Goal: Transaction & Acquisition: Purchase product/service

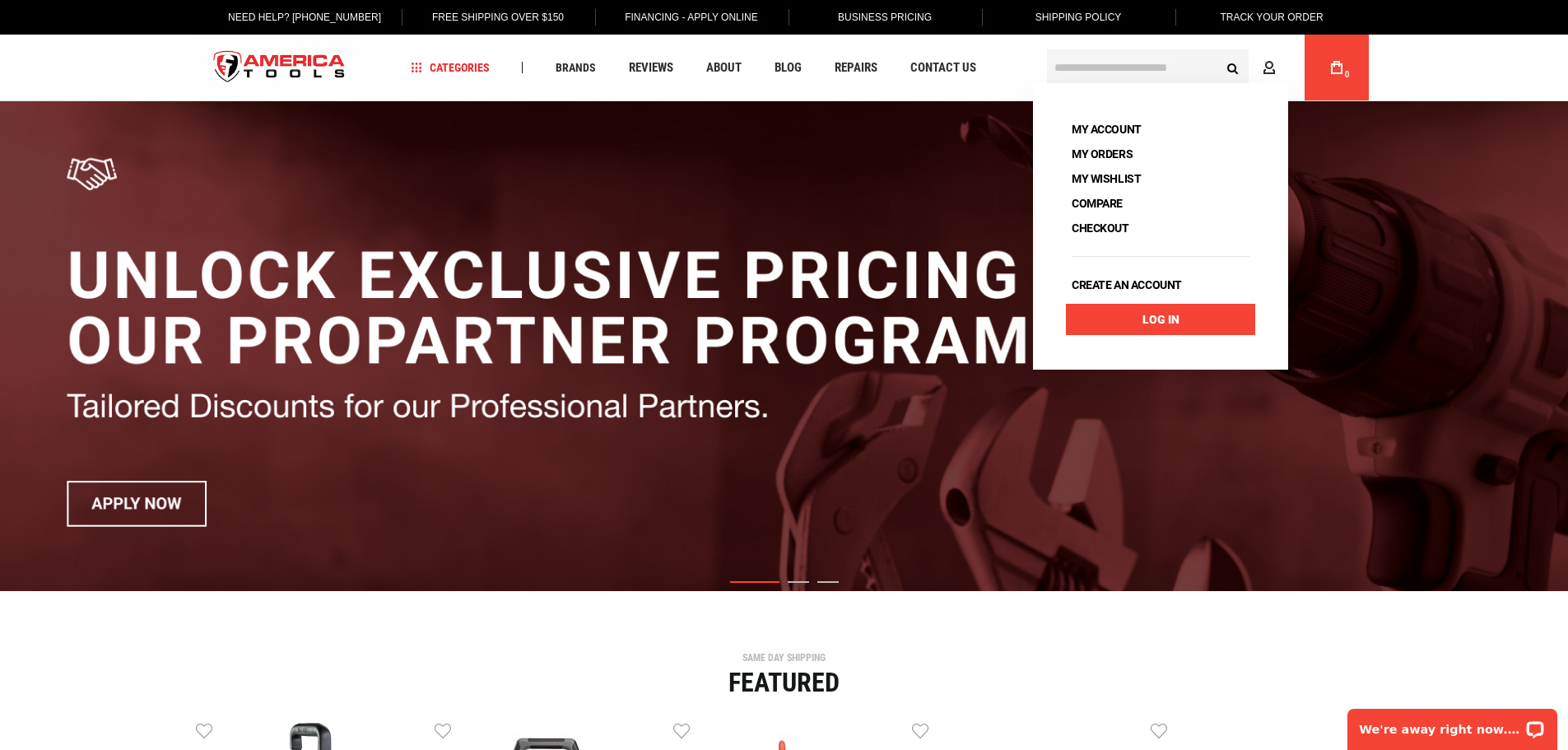
click at [1183, 314] on link "Log In" at bounding box center [1160, 319] width 190 height 31
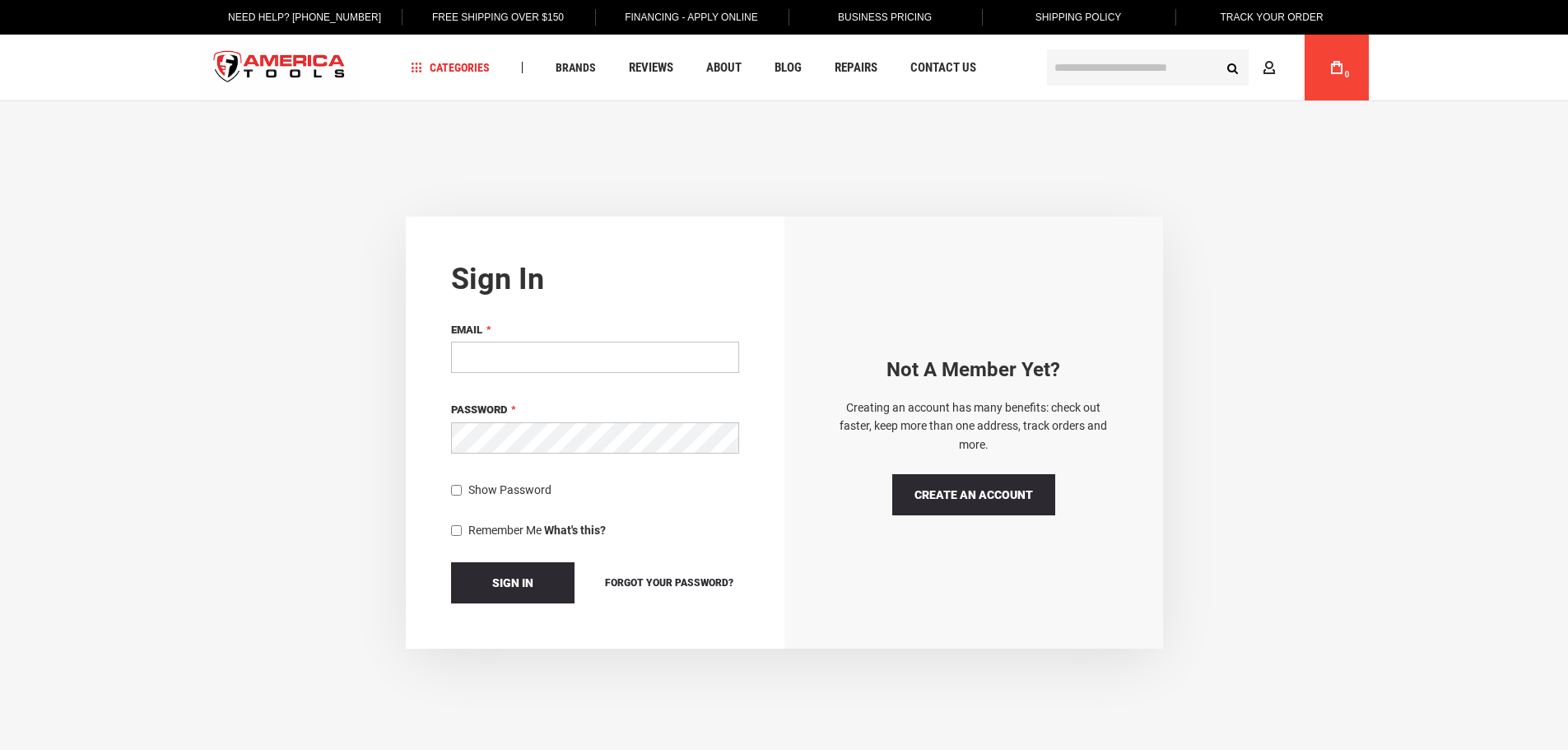
click at [514, 359] on input "Email" at bounding box center [595, 357] width 288 height 31
type input "**********"
click at [543, 359] on input "Email" at bounding box center [595, 357] width 288 height 31
type input "**********"
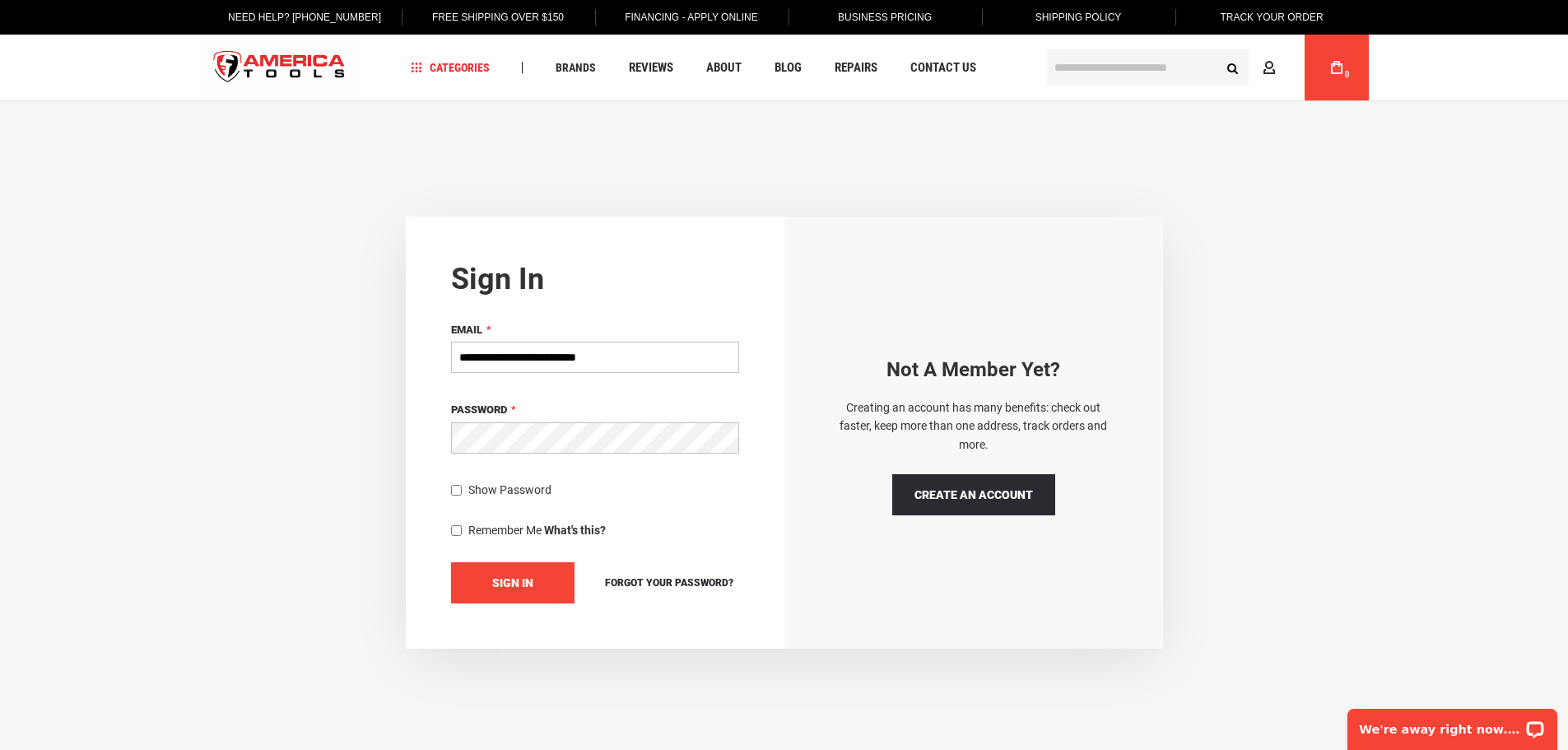
click at [507, 579] on span "Sign In" at bounding box center [513, 583] width 41 height 14
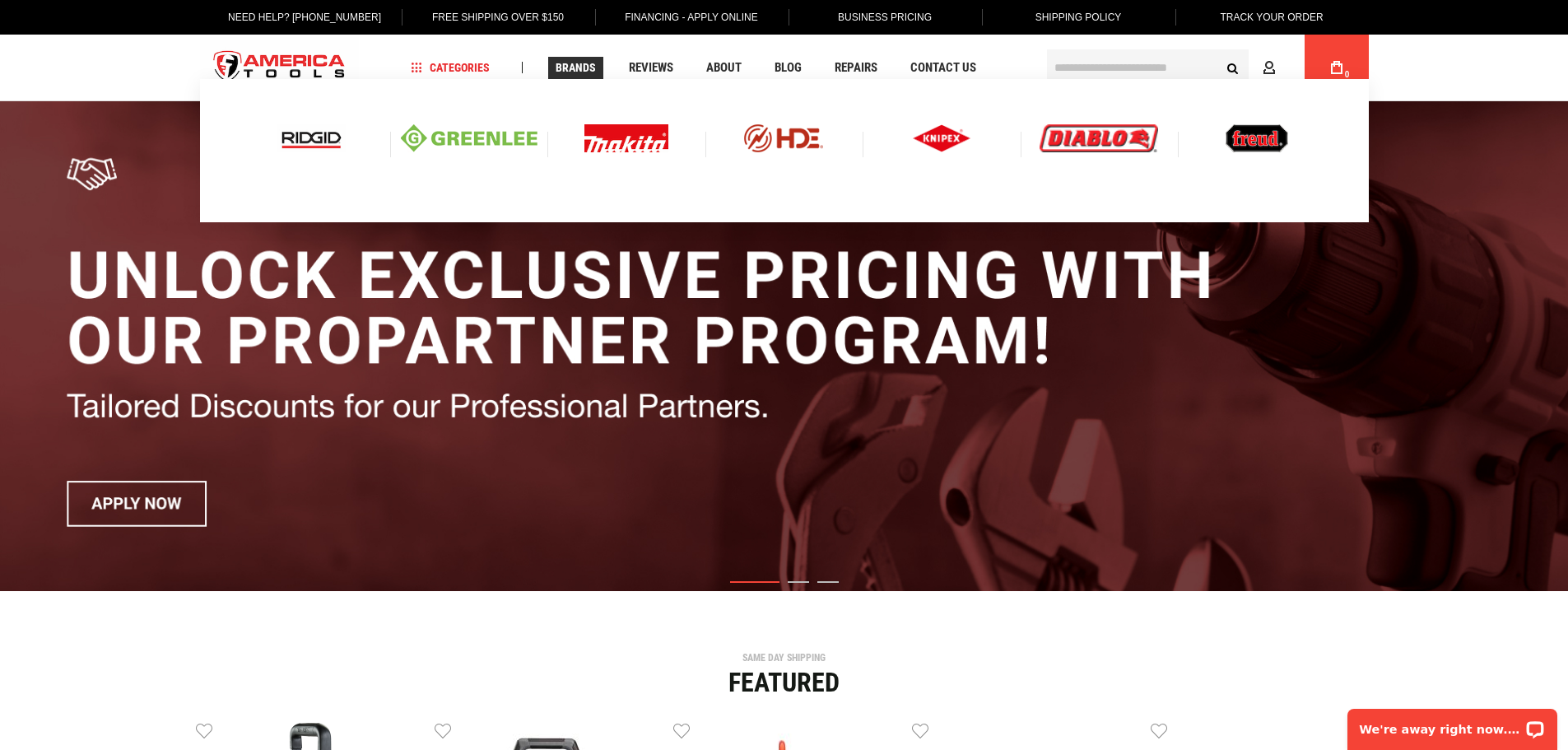
click at [564, 63] on span "Brands" at bounding box center [575, 68] width 41 height 12
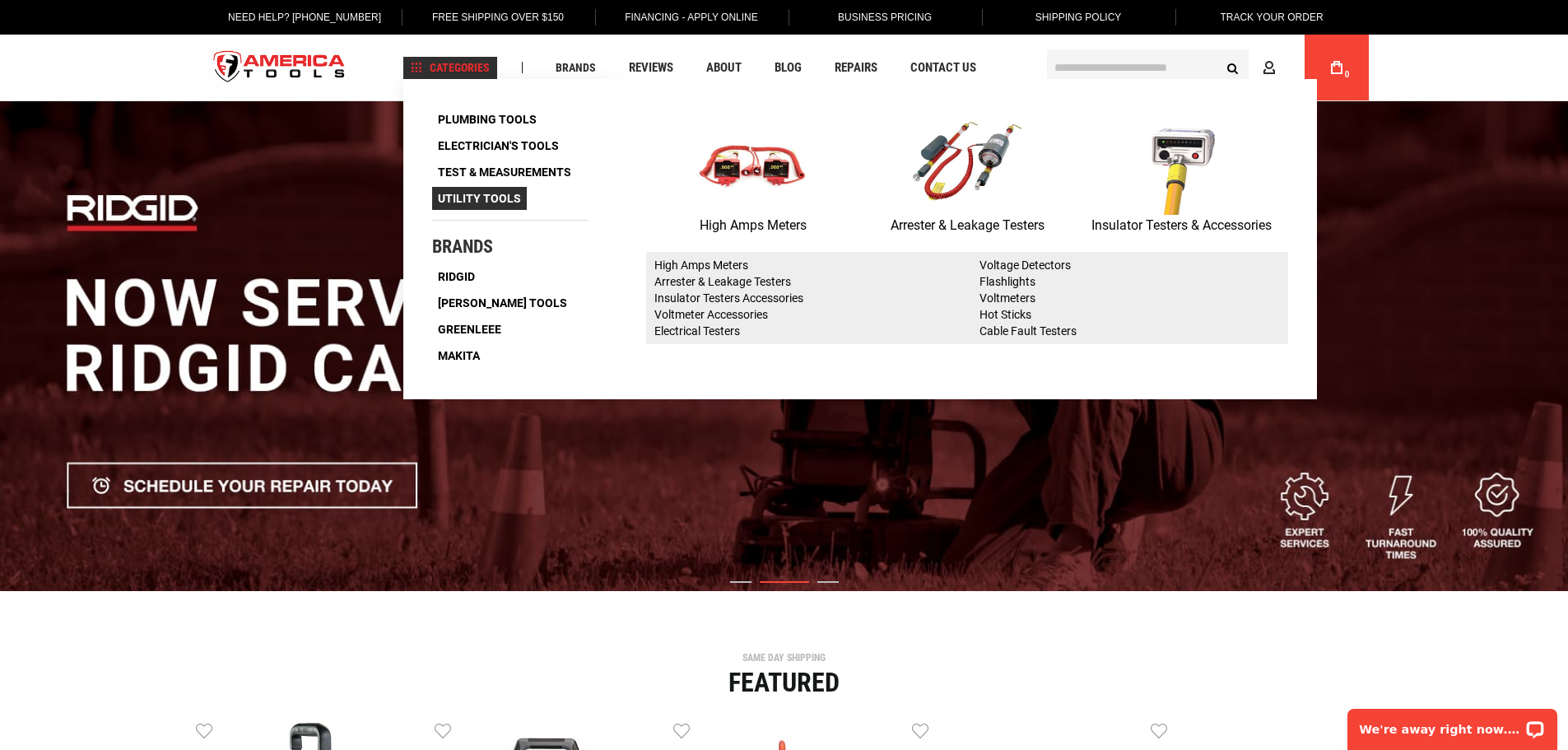
click at [478, 201] on span "Utility Tools" at bounding box center [479, 199] width 83 height 12
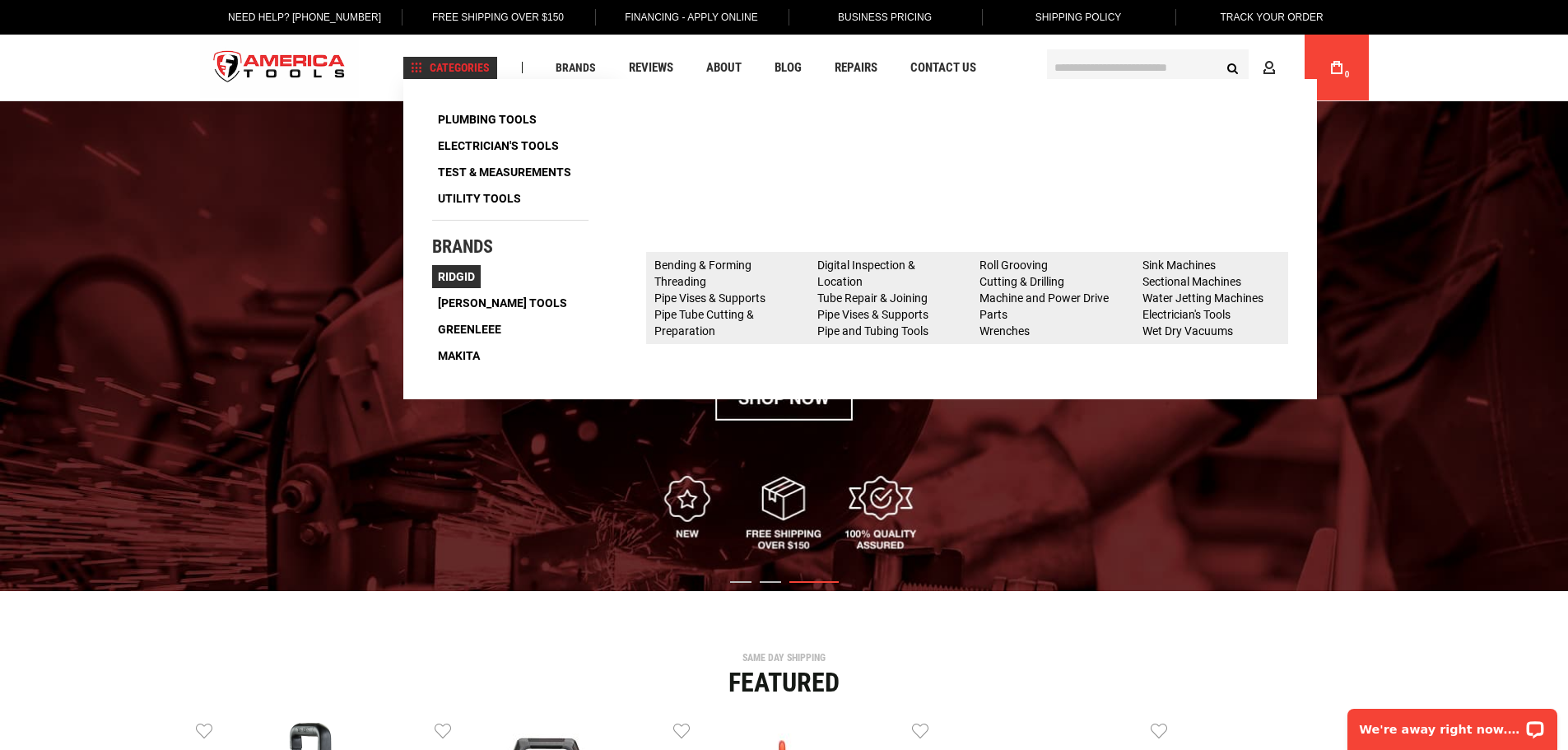
click at [459, 273] on span "Ridgid" at bounding box center [456, 277] width 37 height 12
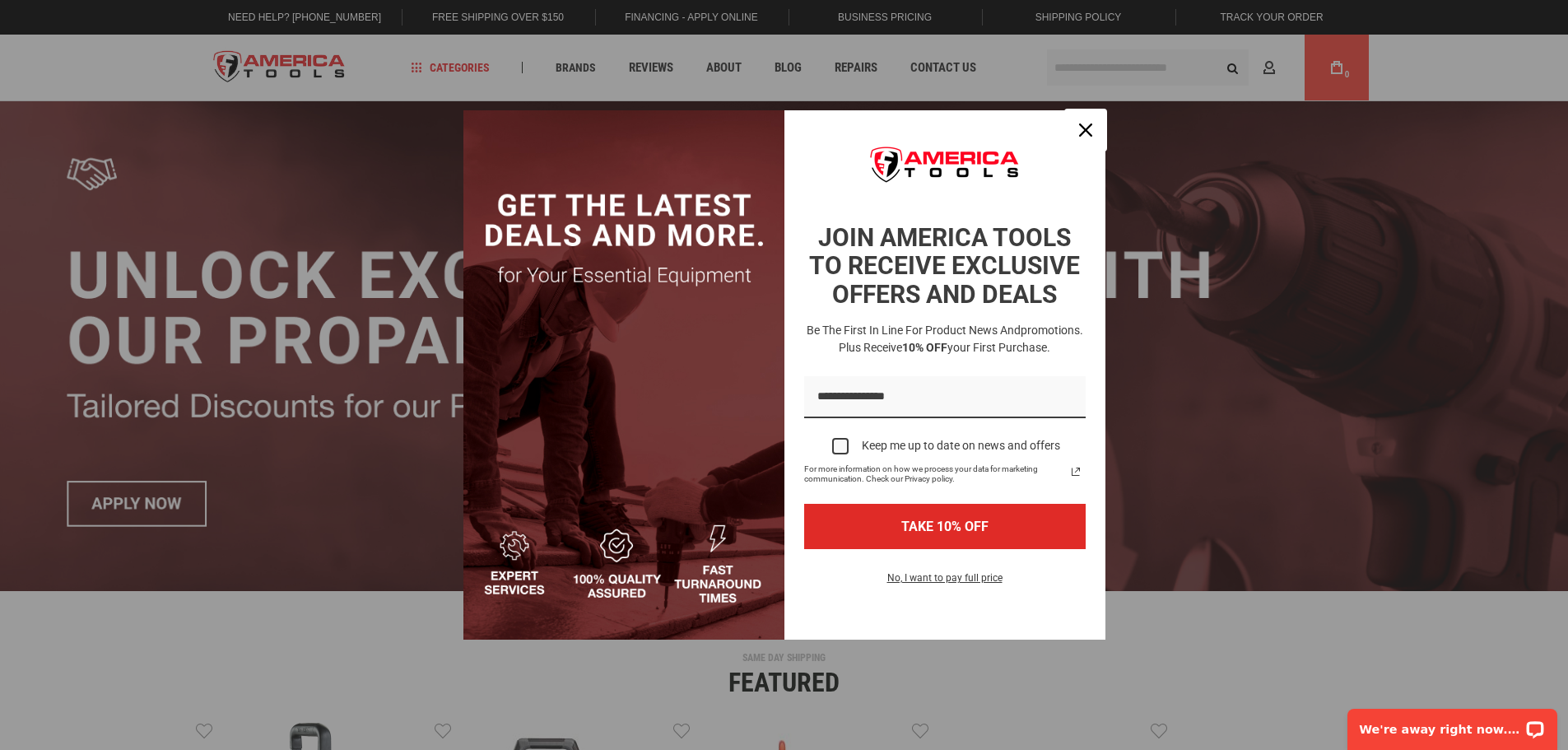
click at [1085, 125] on icon "close icon" at bounding box center [1086, 130] width 14 height 14
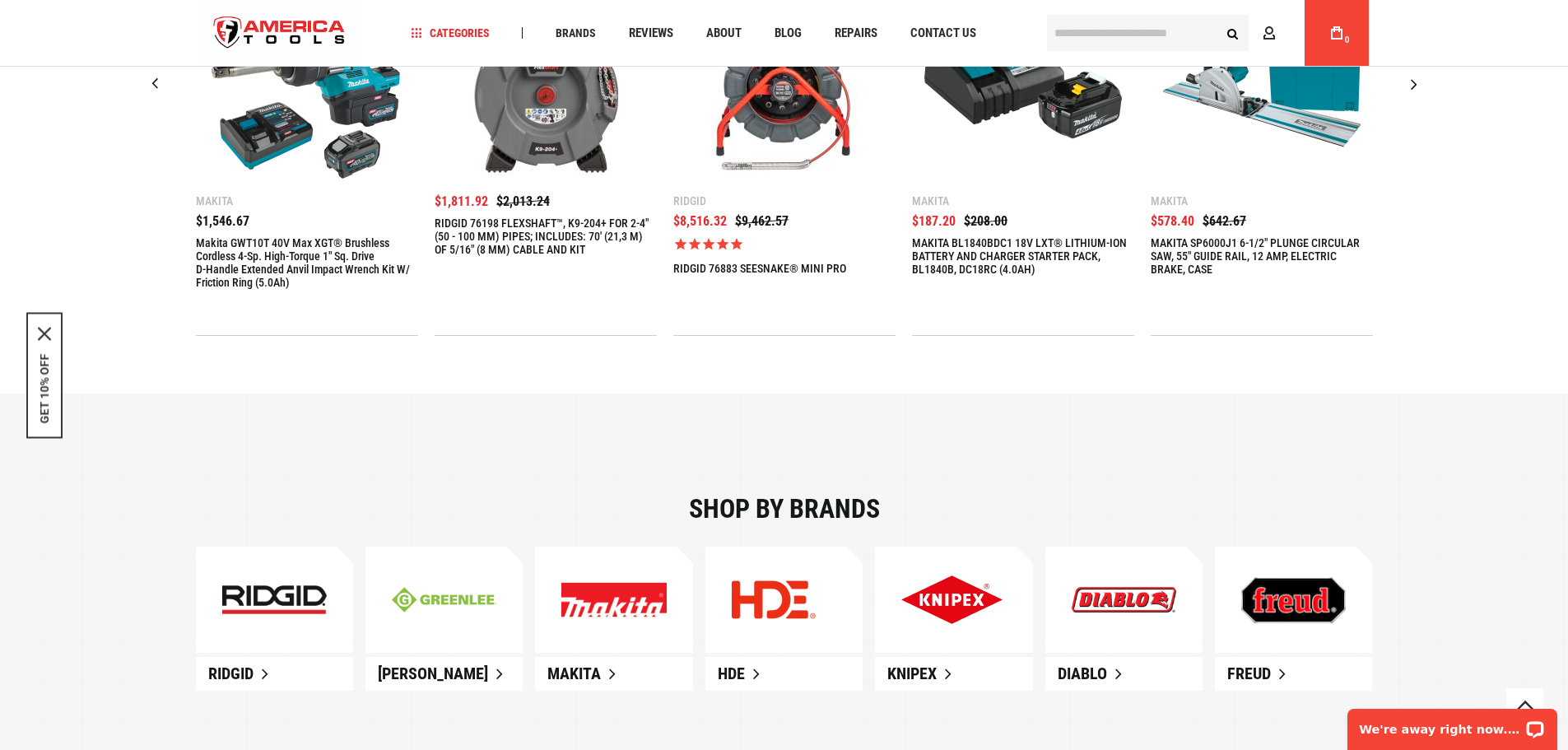
scroll to position [823, 0]
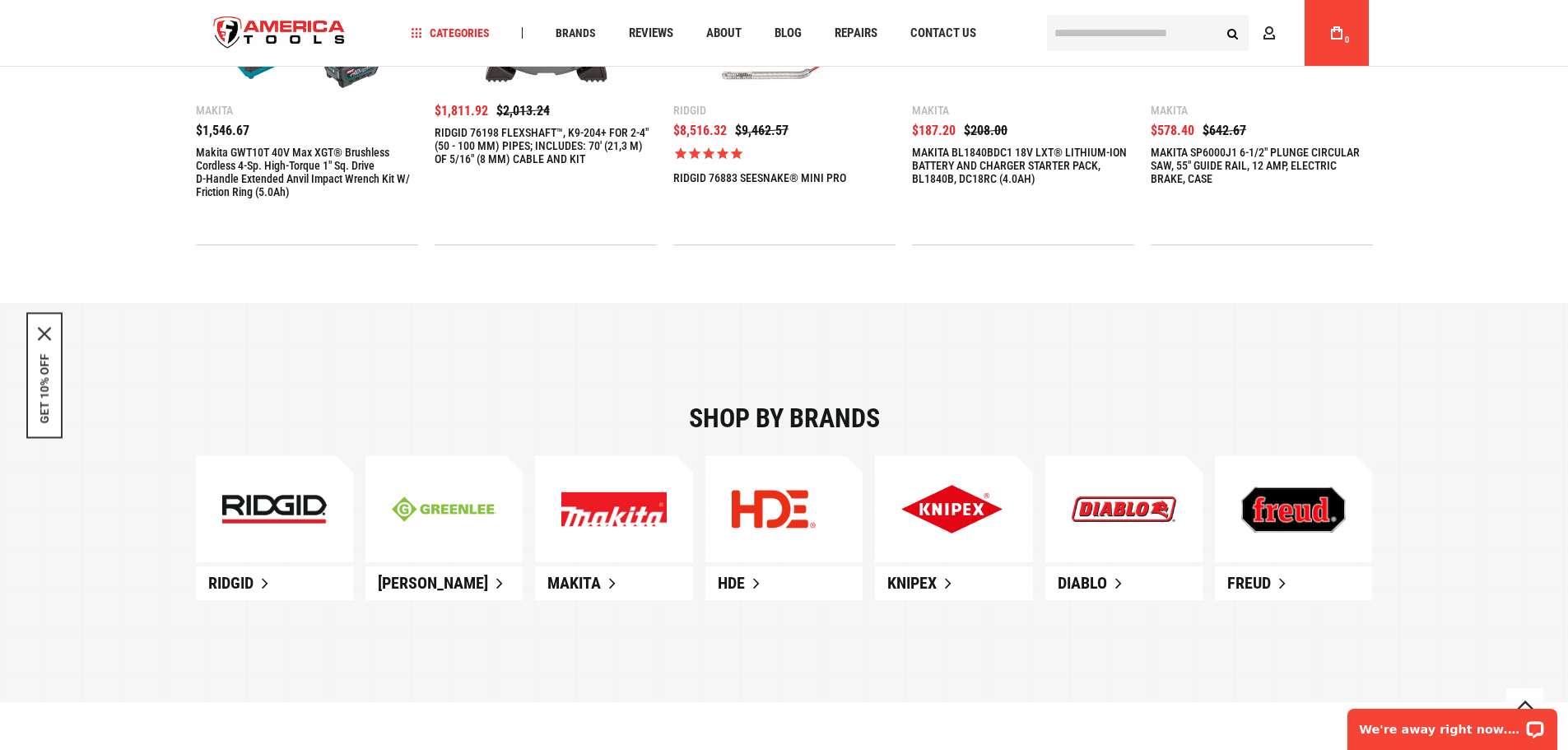
click at [276, 524] on img at bounding box center [275, 509] width 105 height 30
click at [245, 586] on span "Ridgid" at bounding box center [230, 582] width 45 height 19
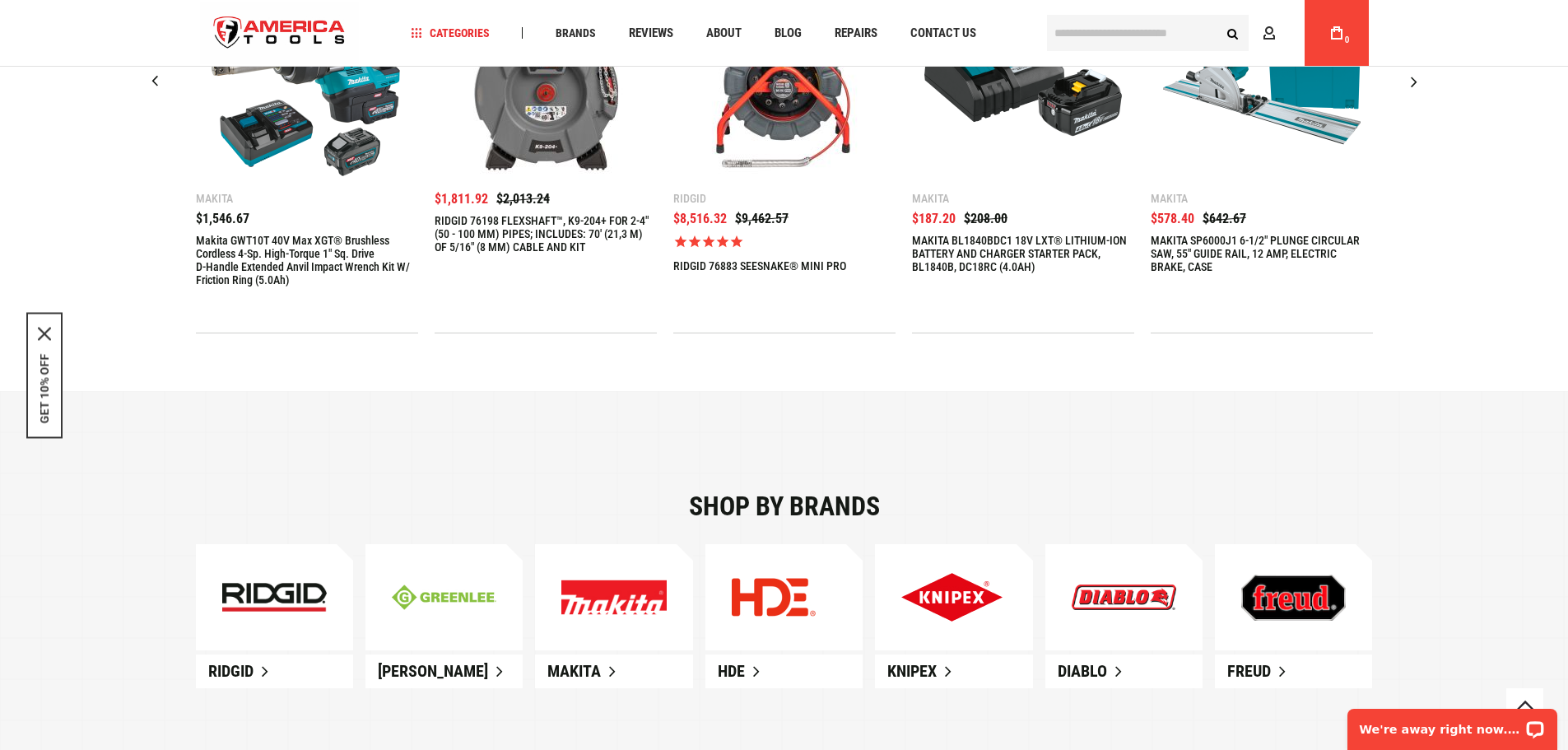
scroll to position [576, 0]
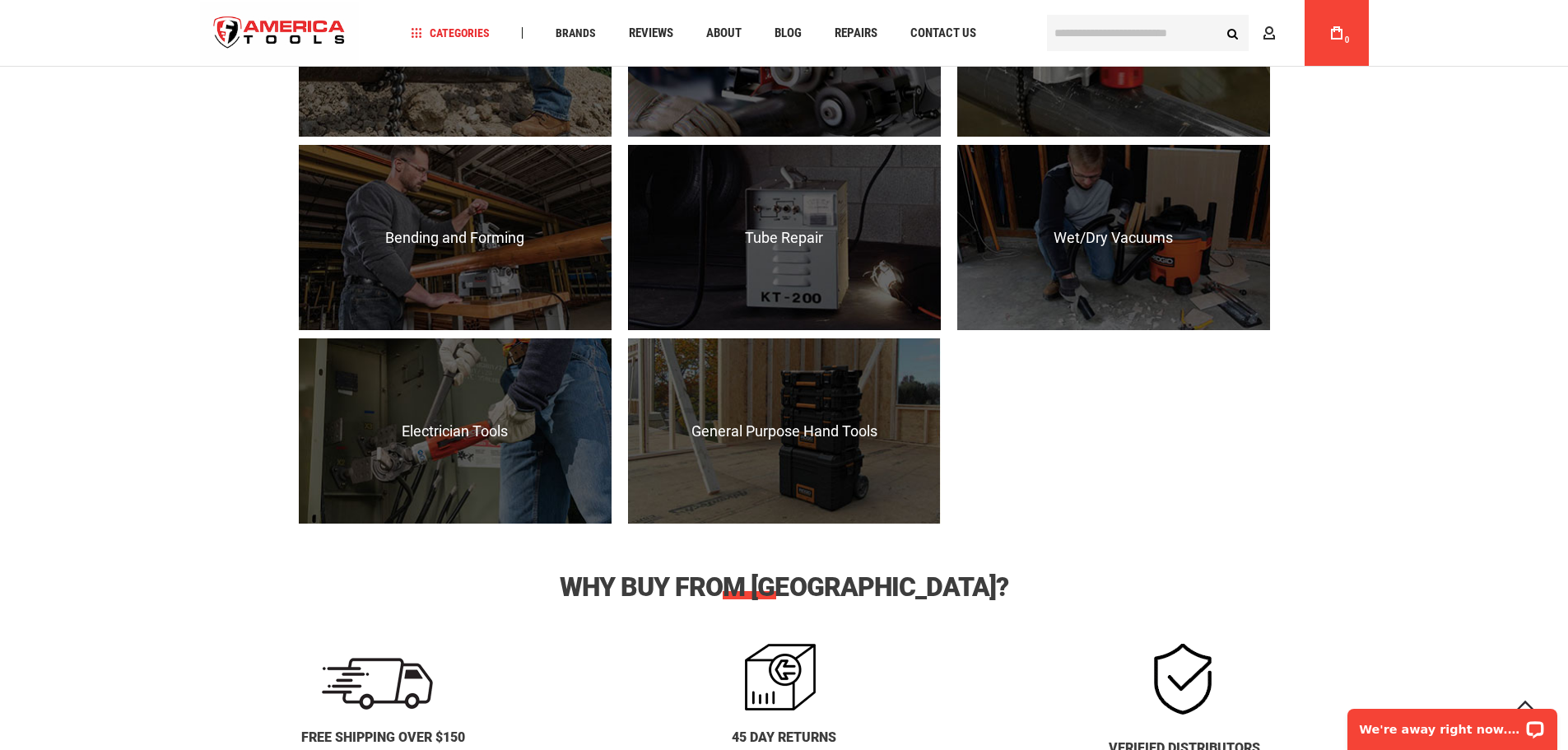
scroll to position [1729, 0]
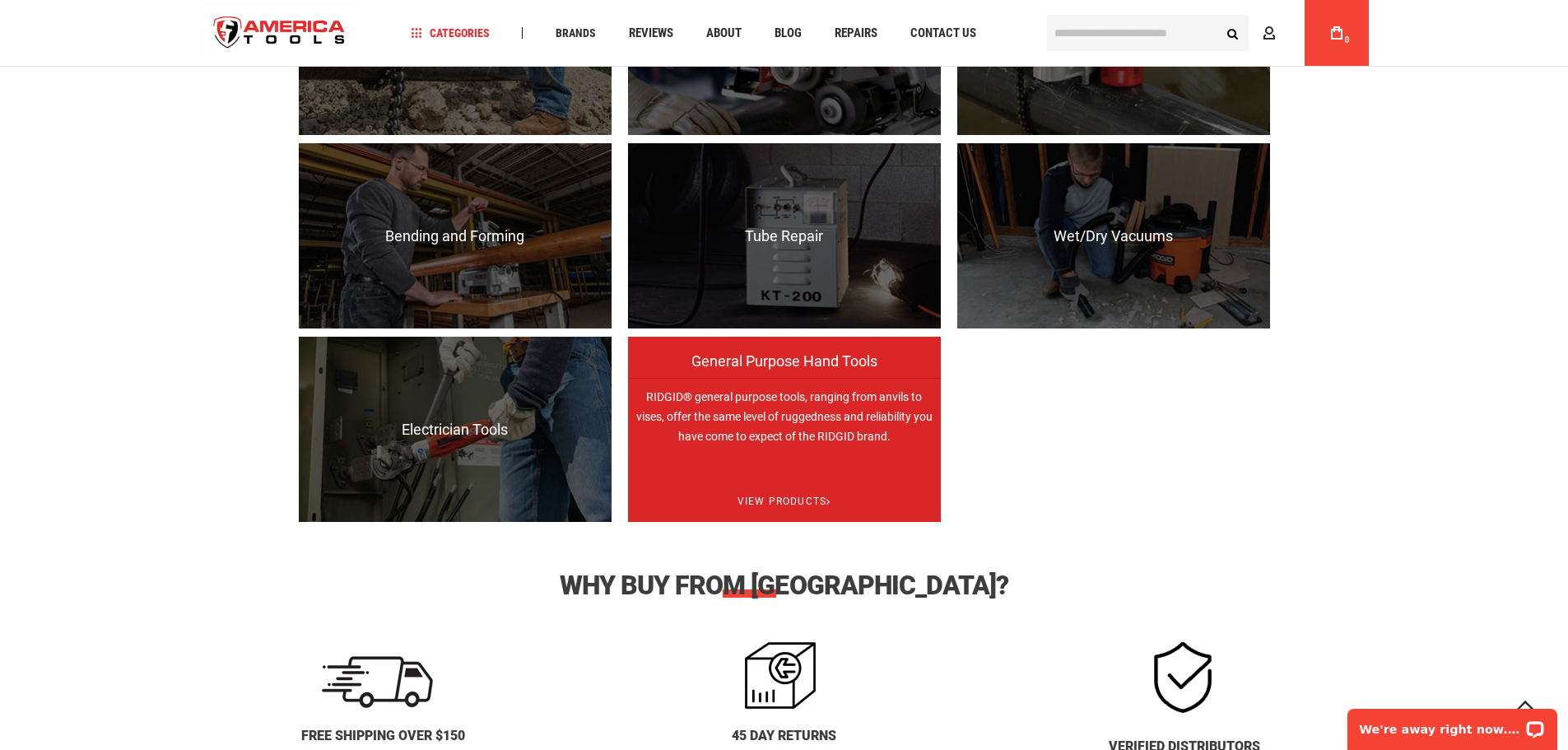
click at [806, 426] on p "RIDGID® general purpose tools, ranging from anvils to vises, offer the same lev…" at bounding box center [784, 470] width 313 height 185
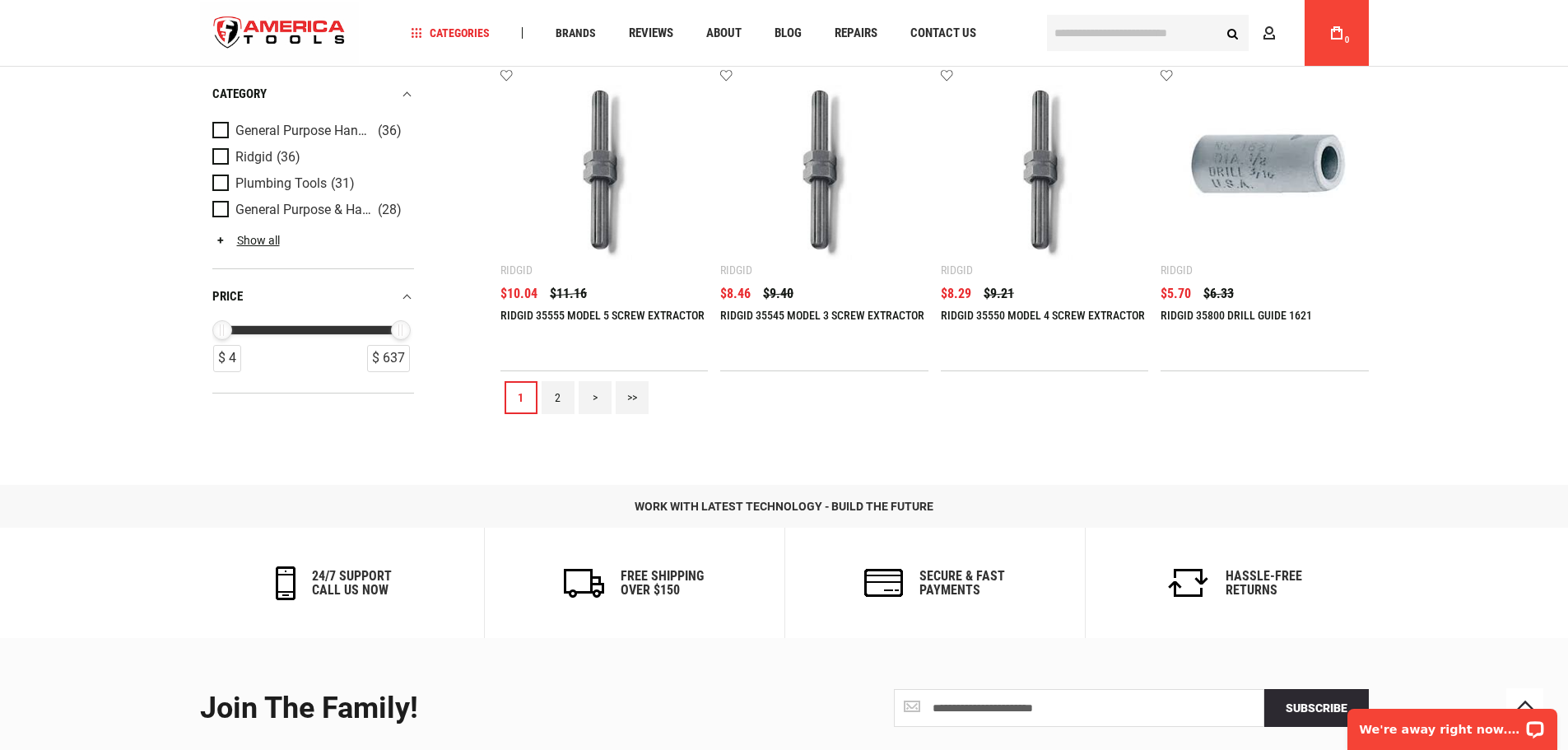
scroll to position [1729, 0]
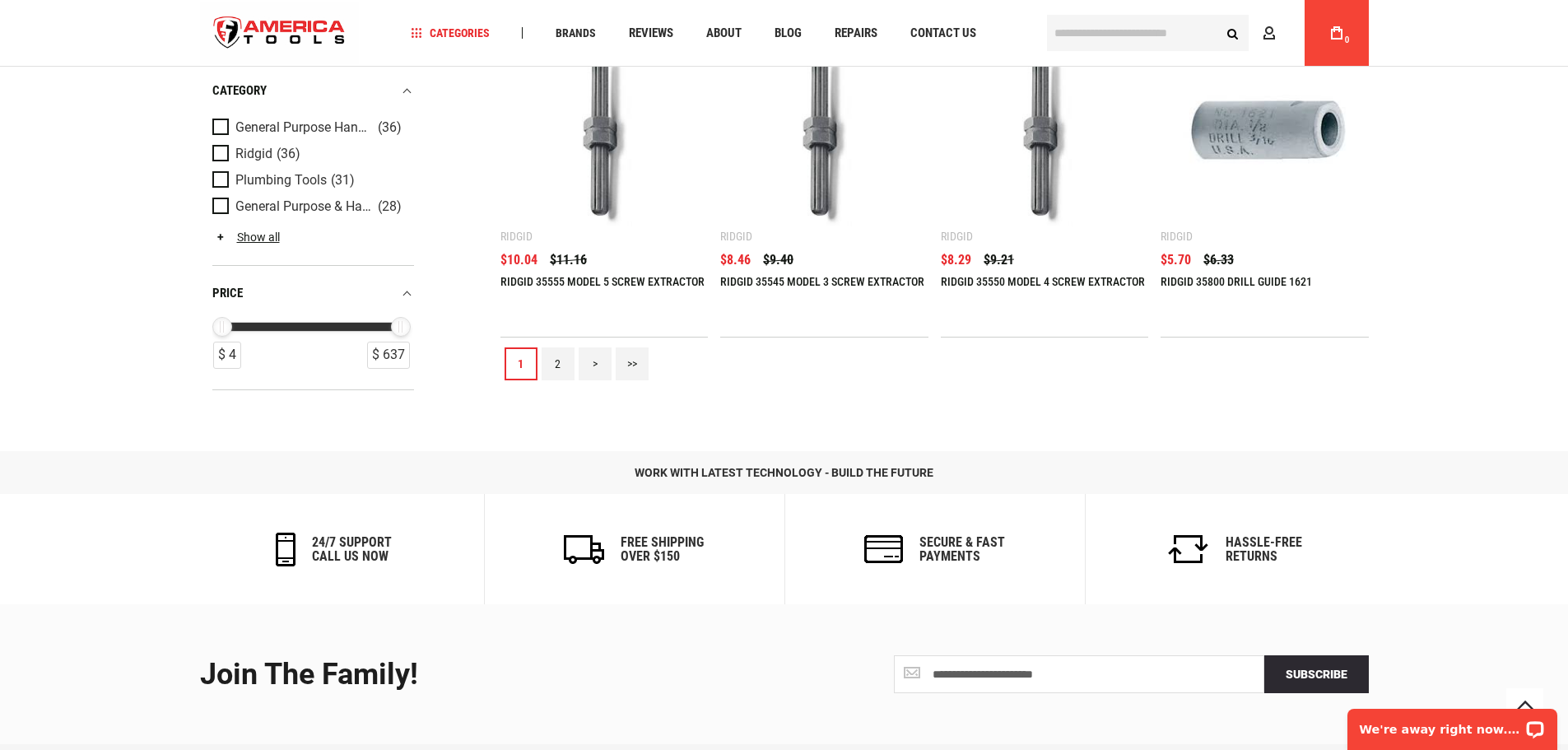
click at [569, 361] on link "2" at bounding box center [558, 363] width 33 height 33
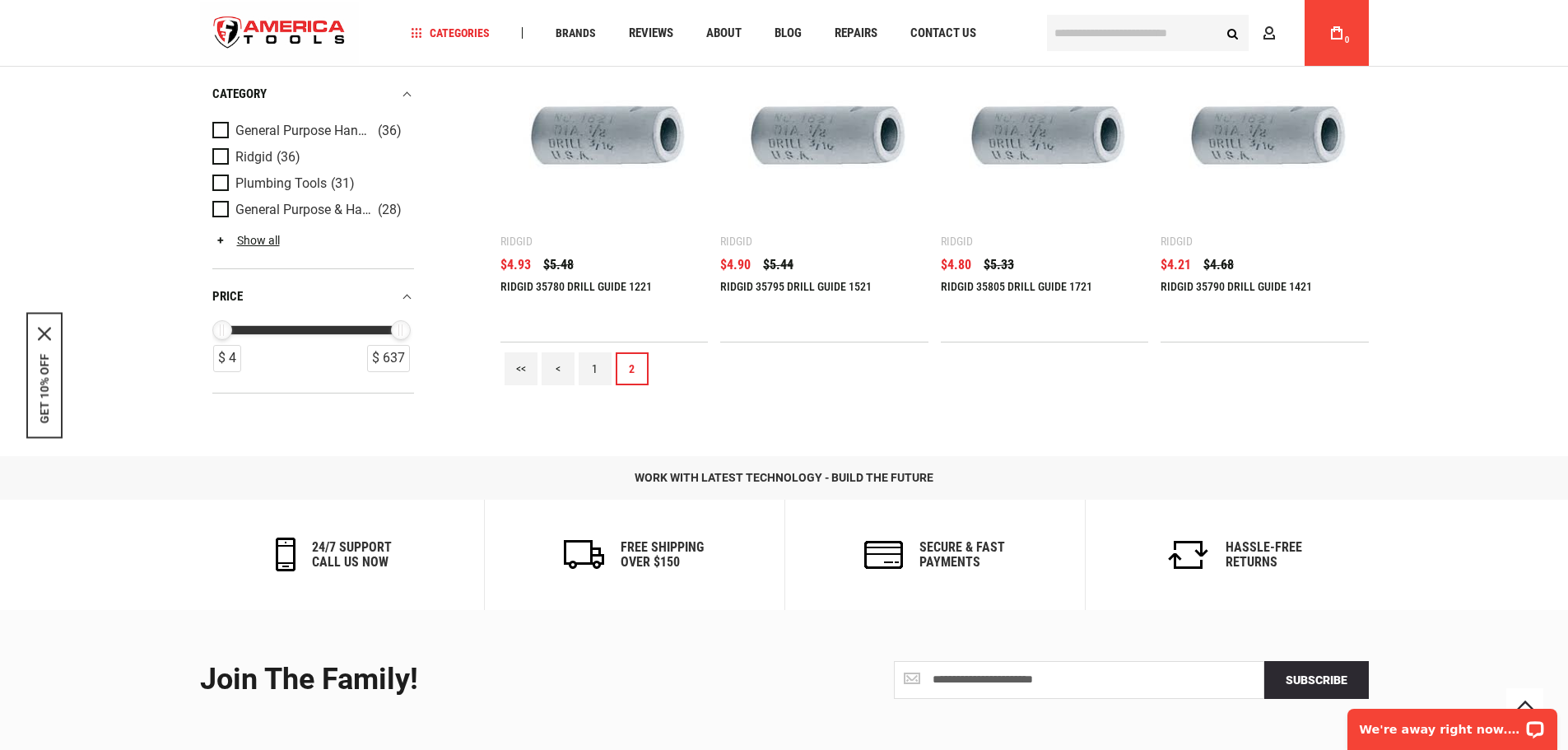
scroll to position [527, 0]
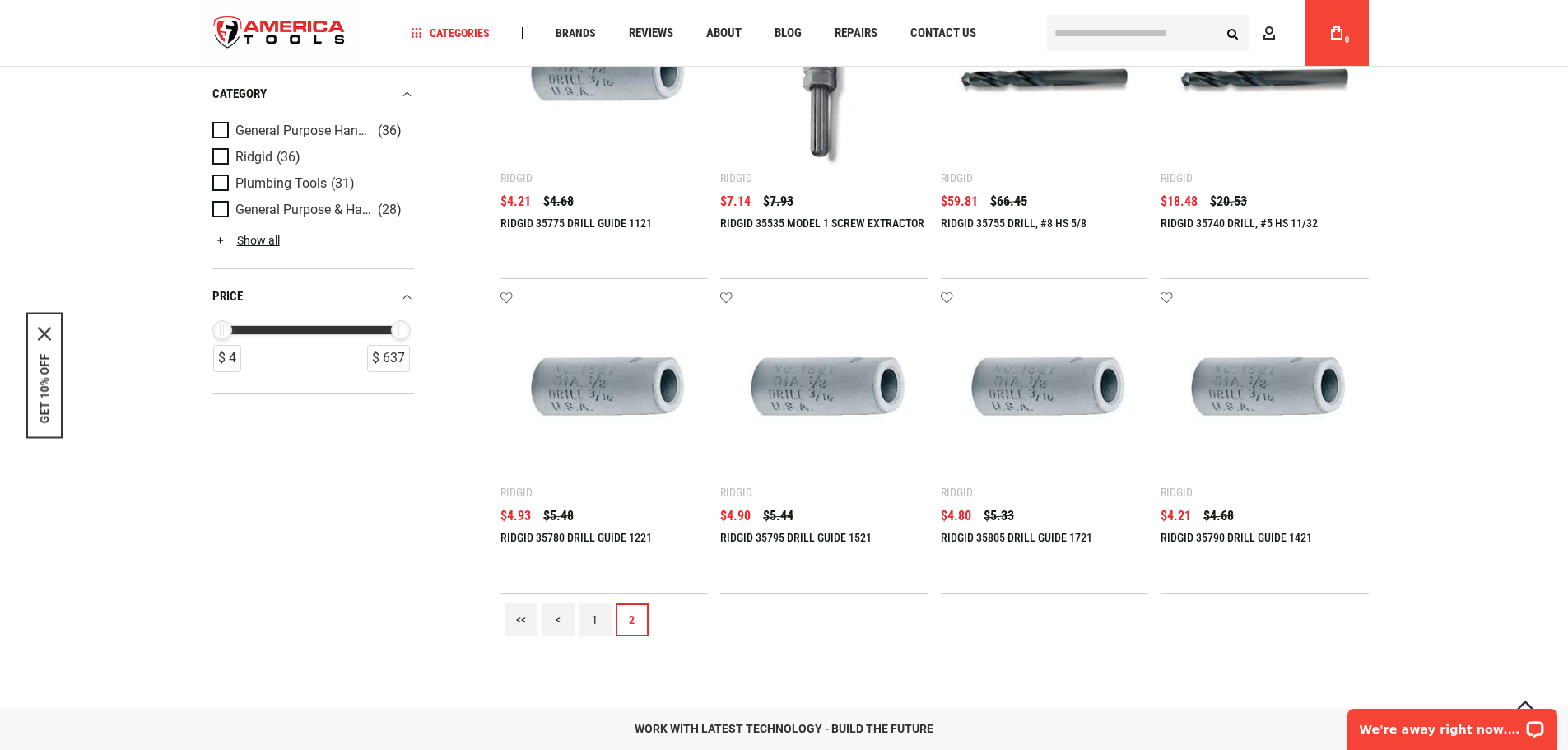
click at [597, 630] on link "1" at bounding box center [595, 620] width 33 height 33
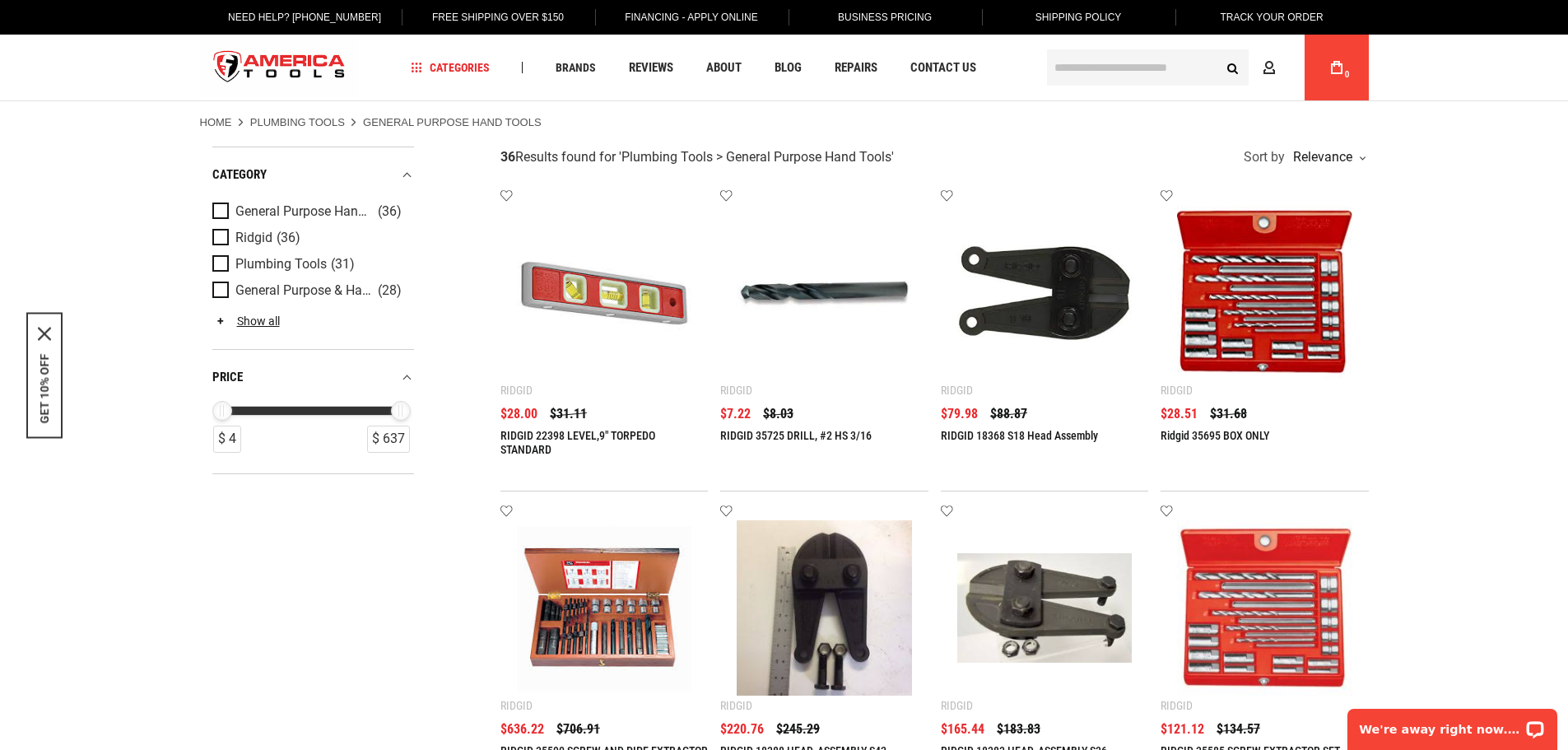
scroll to position [164, 0]
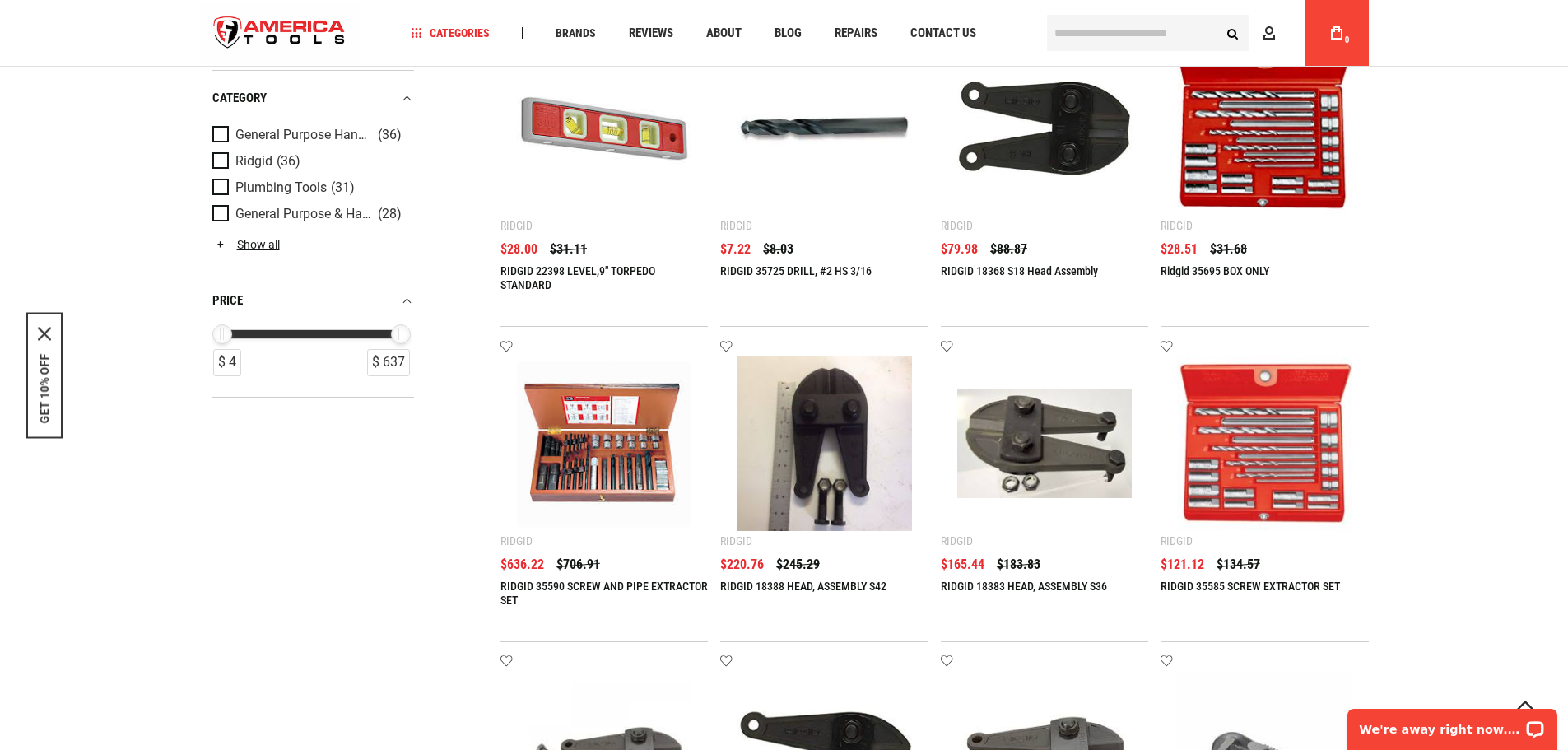
click at [1270, 434] on img at bounding box center [1264, 443] width 175 height 175
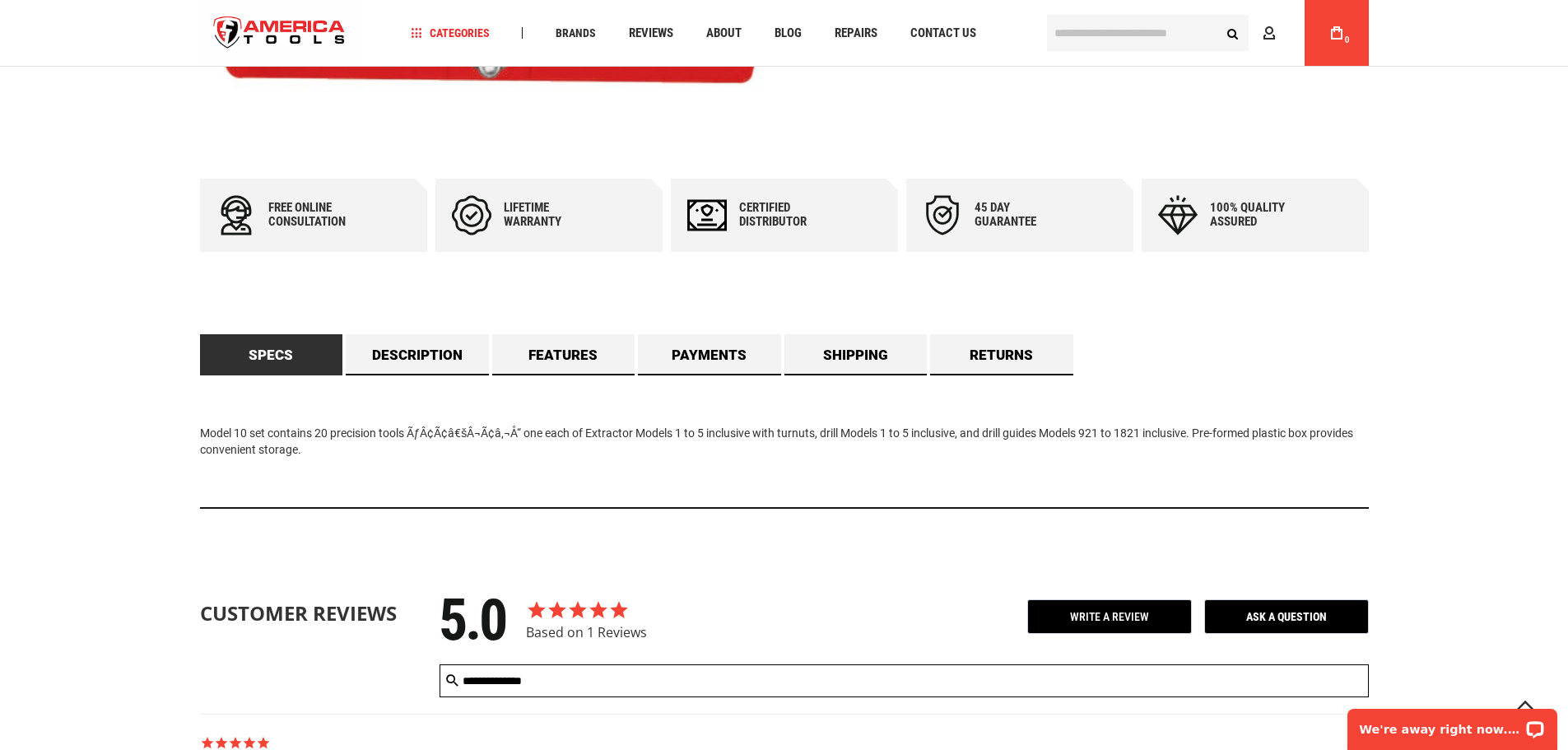
scroll to position [756, 0]
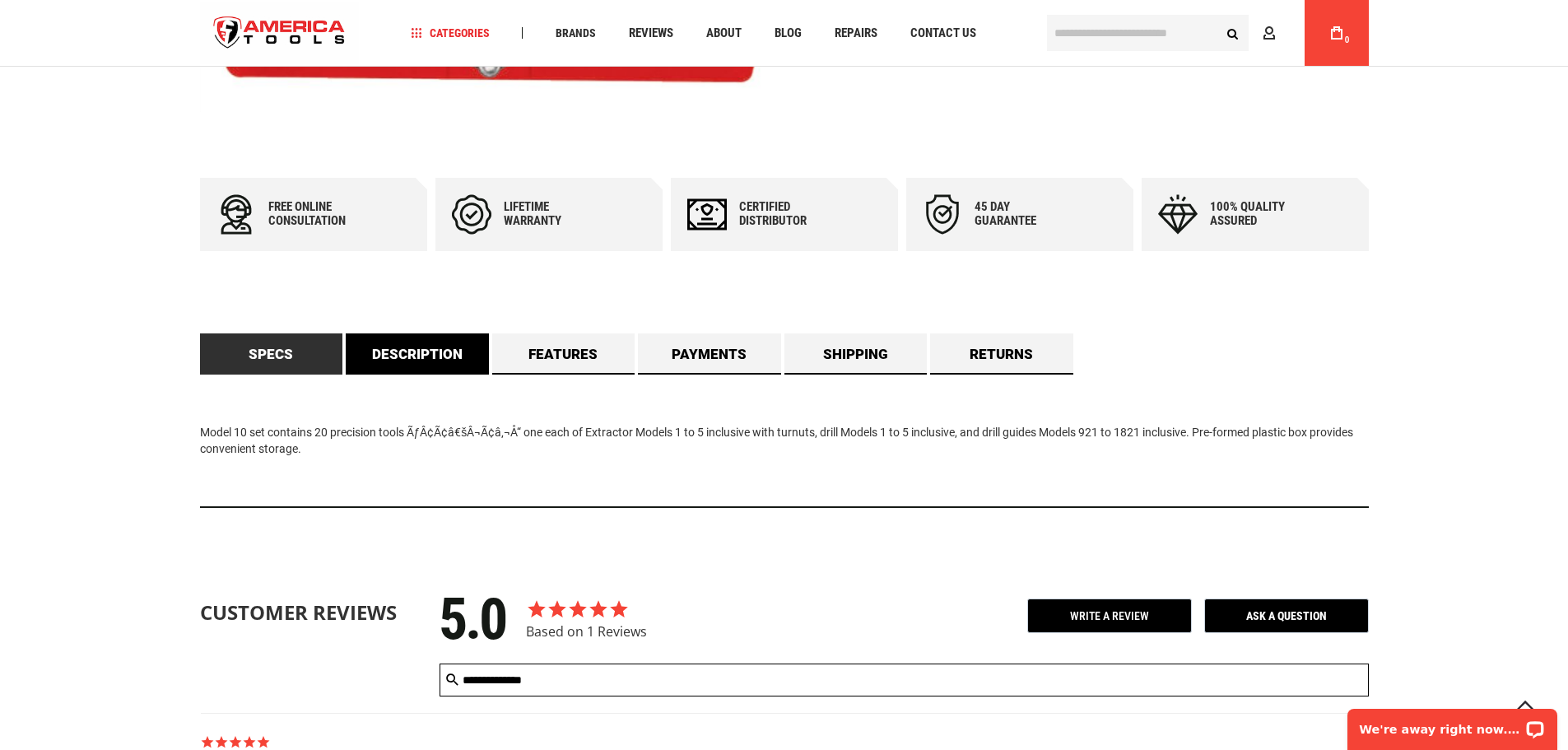
click at [404, 356] on link "Description" at bounding box center [416, 354] width 143 height 41
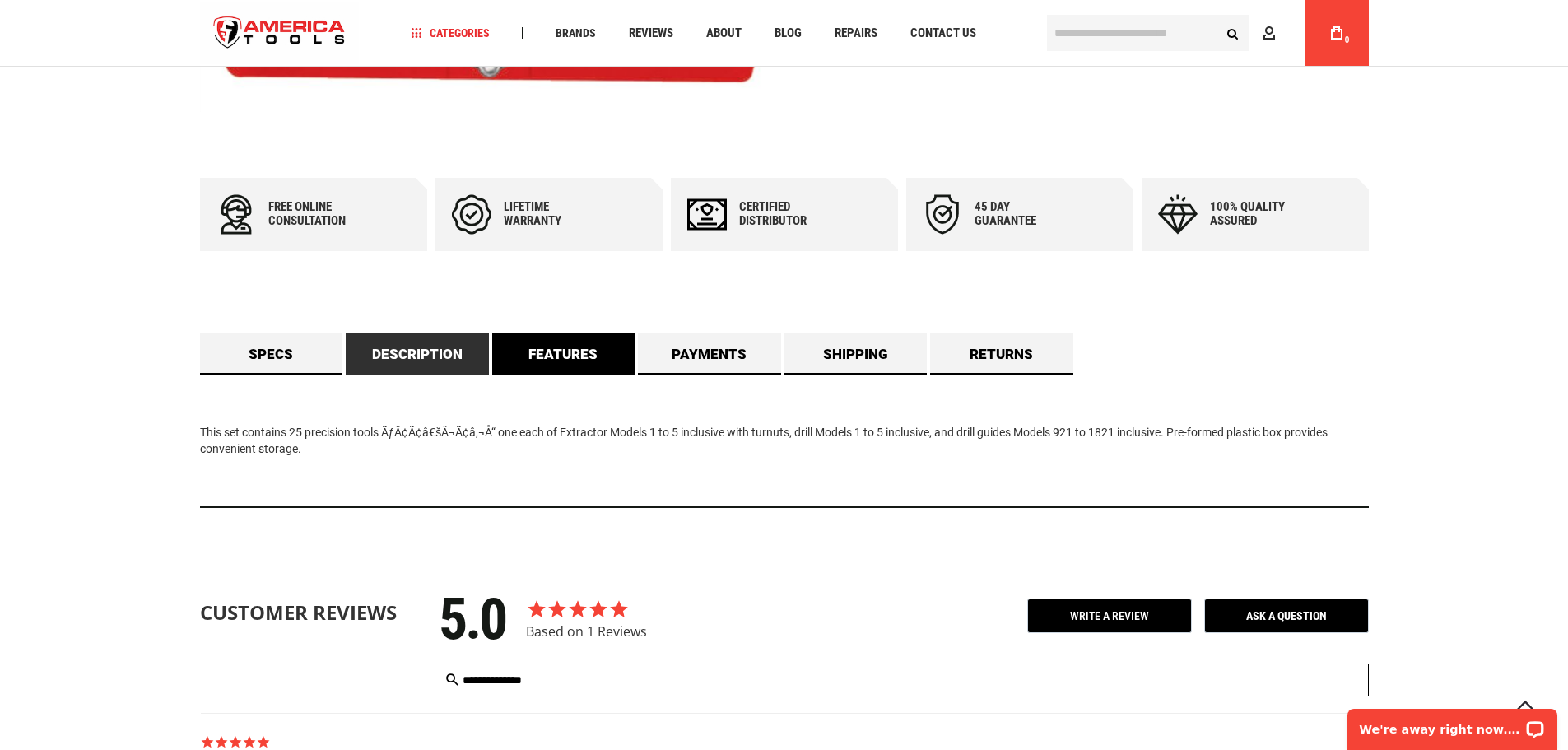
click at [556, 356] on link "Features" at bounding box center [564, 354] width 143 height 41
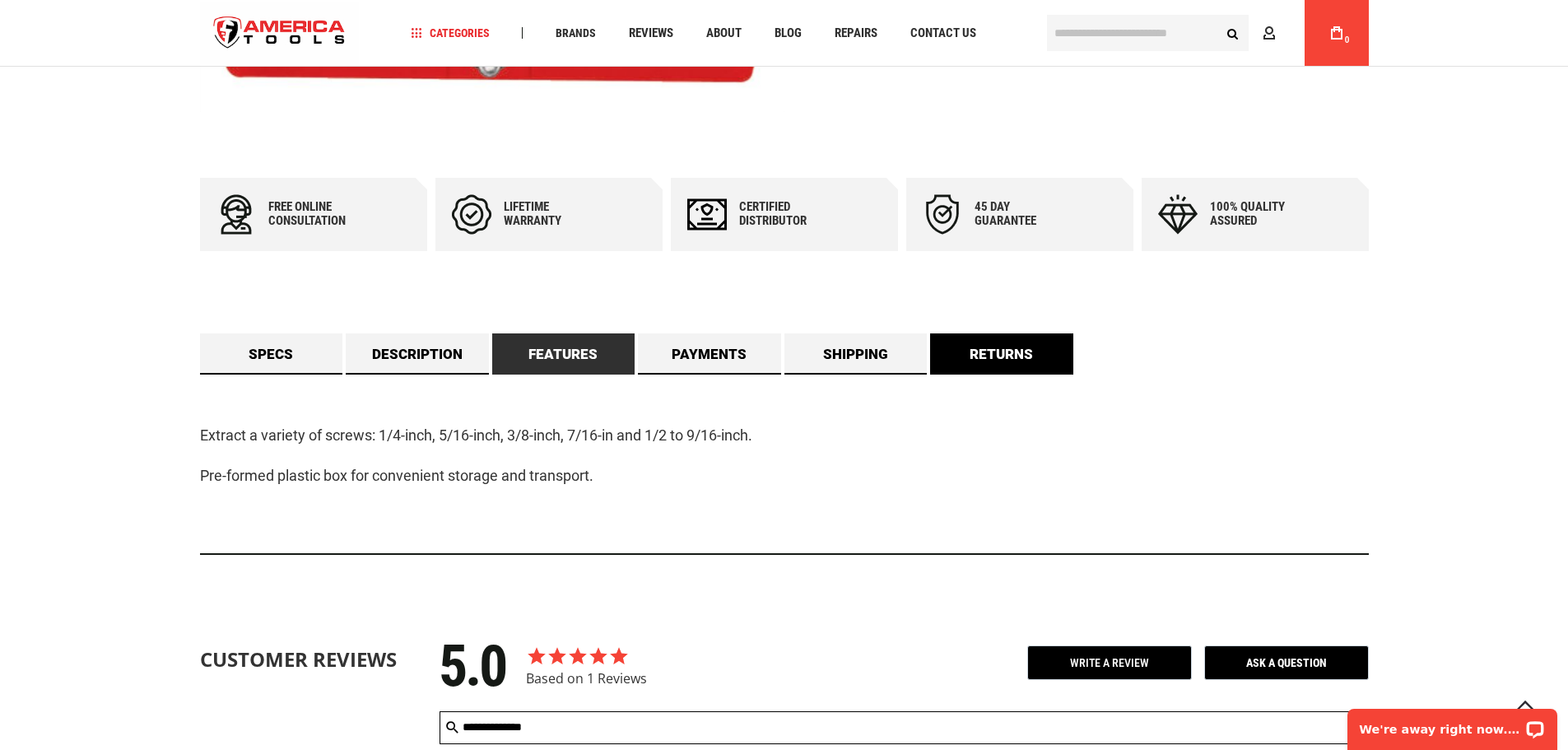
click at [1062, 356] on link "Returns" at bounding box center [1001, 354] width 143 height 41
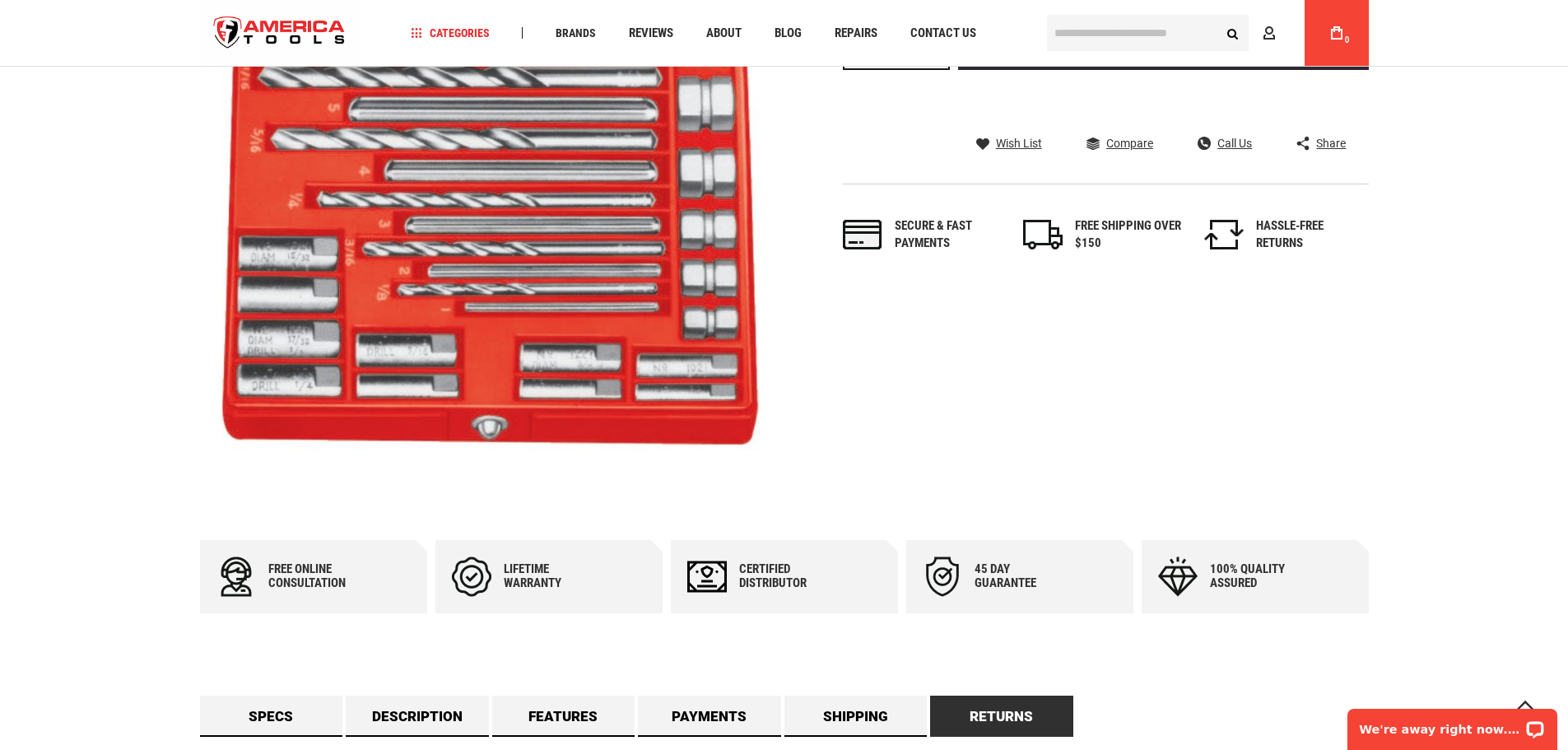
scroll to position [659, 0]
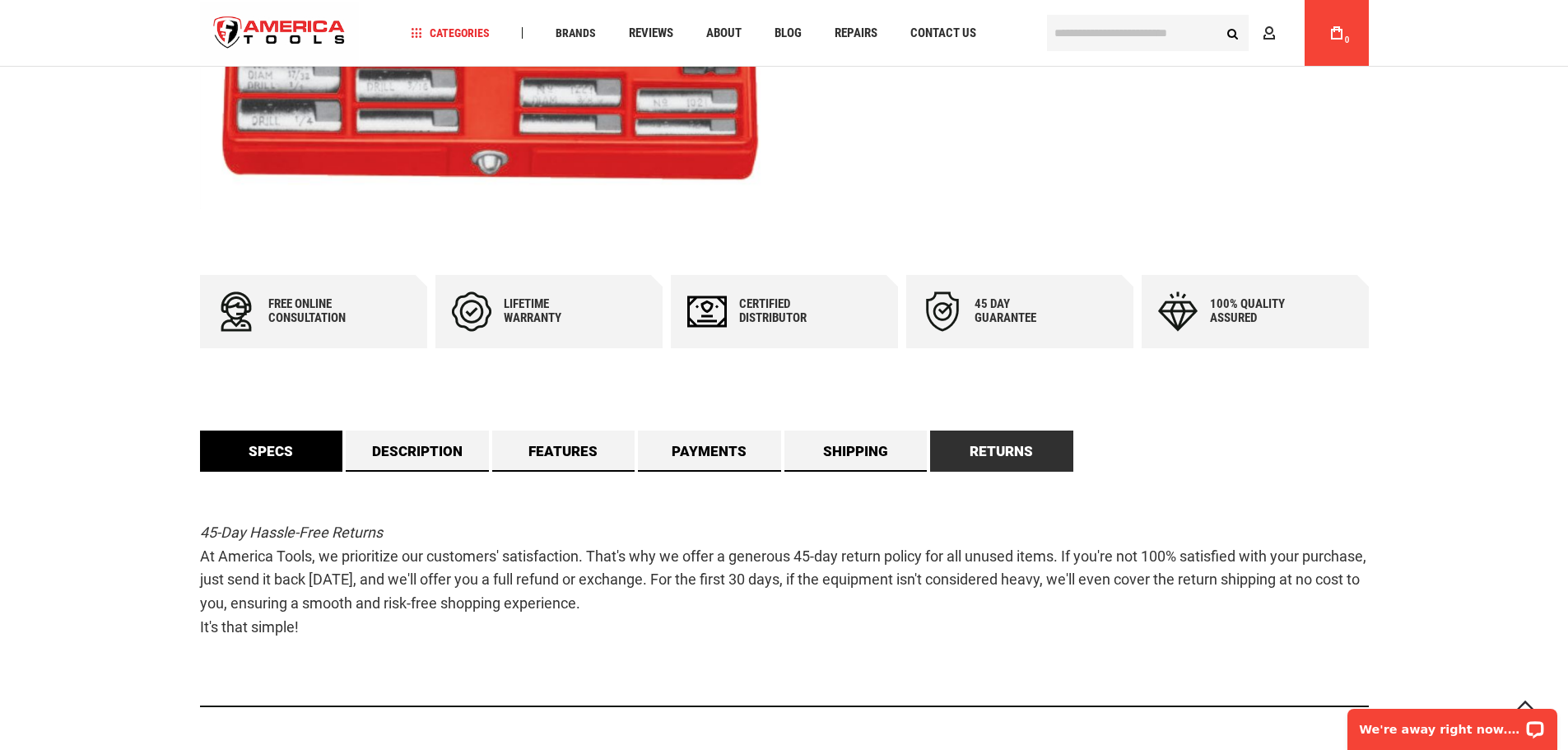
click at [256, 448] on link "Specs" at bounding box center [271, 451] width 143 height 41
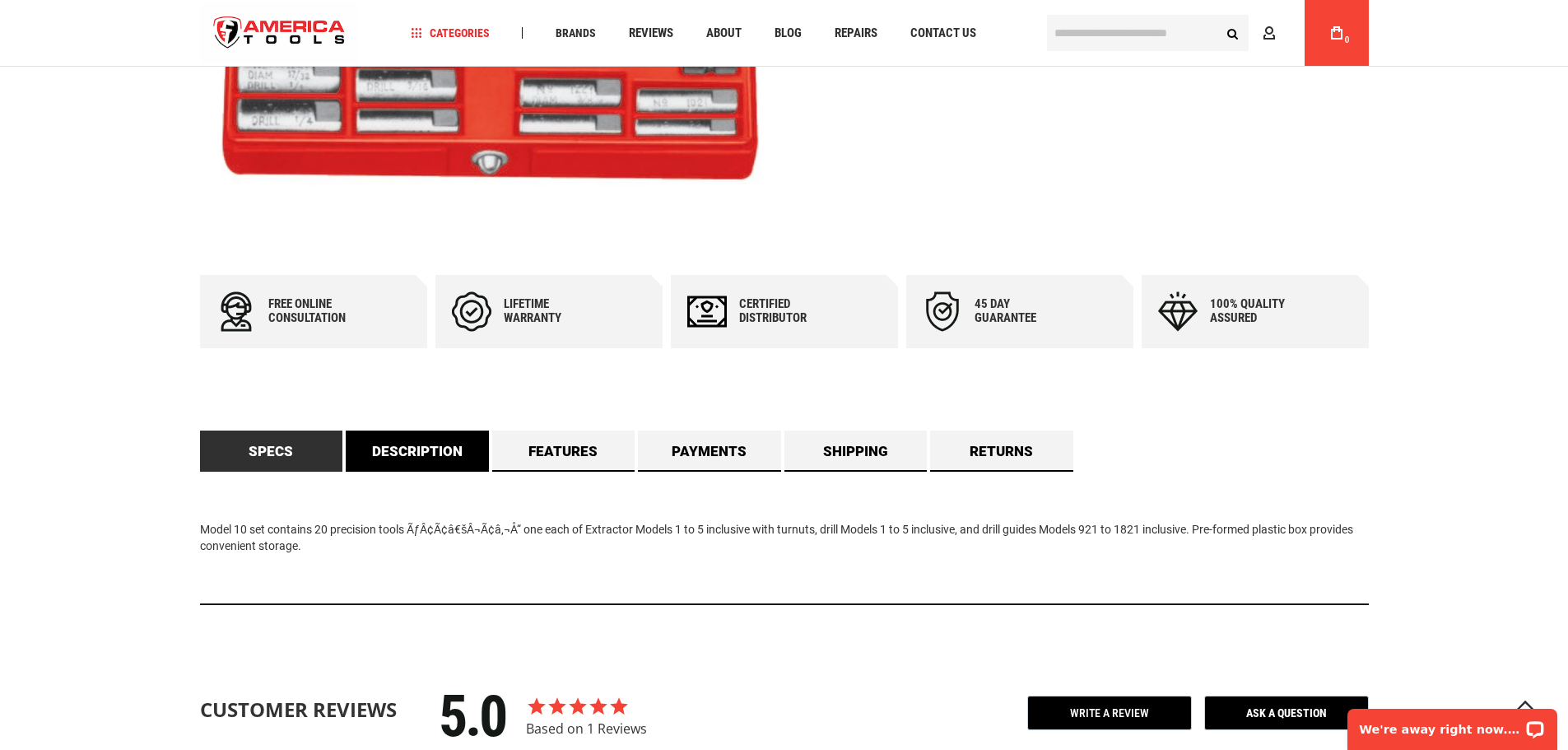
click at [432, 460] on link "Description" at bounding box center [416, 451] width 143 height 41
click at [289, 460] on link "Specs" at bounding box center [271, 451] width 143 height 41
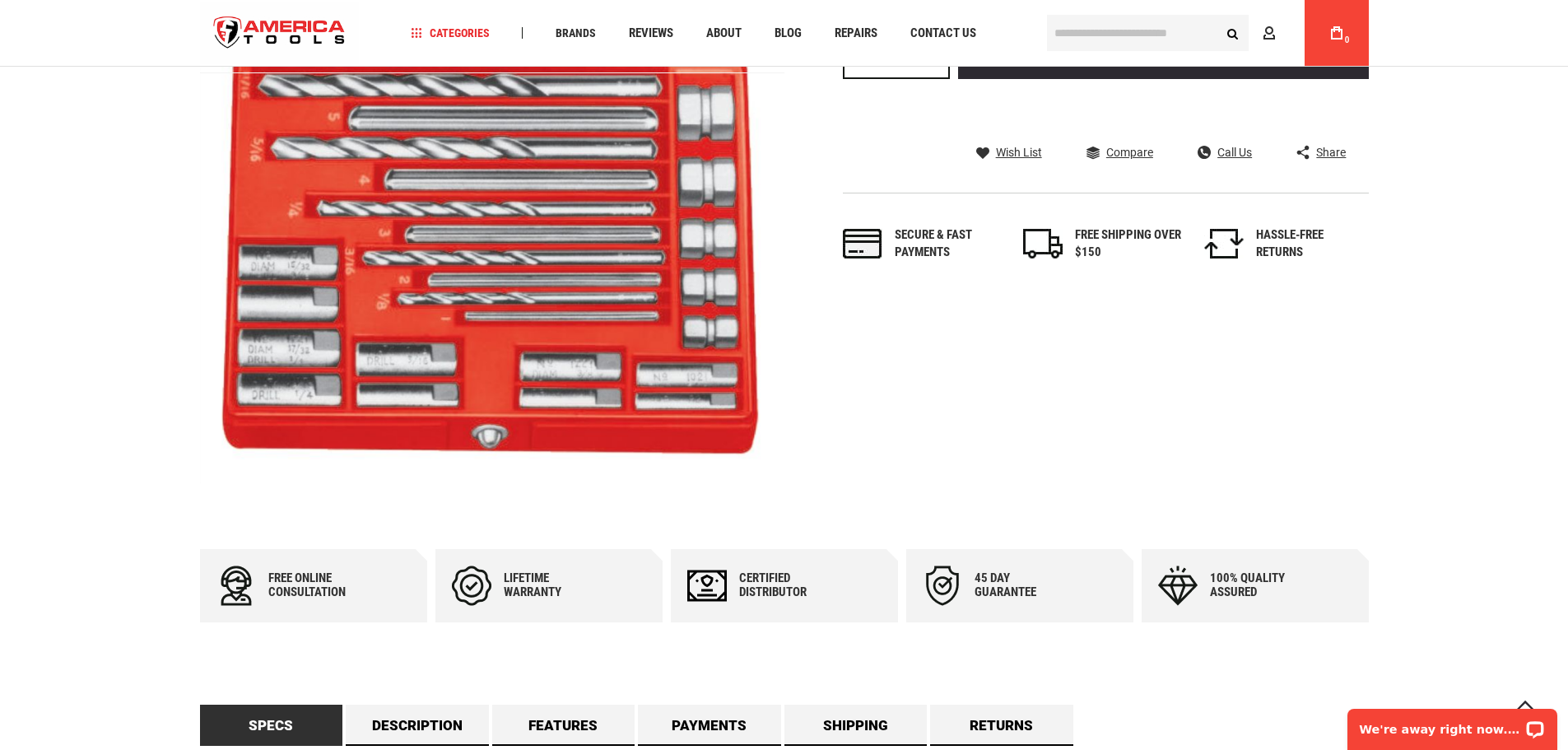
scroll to position [82, 0]
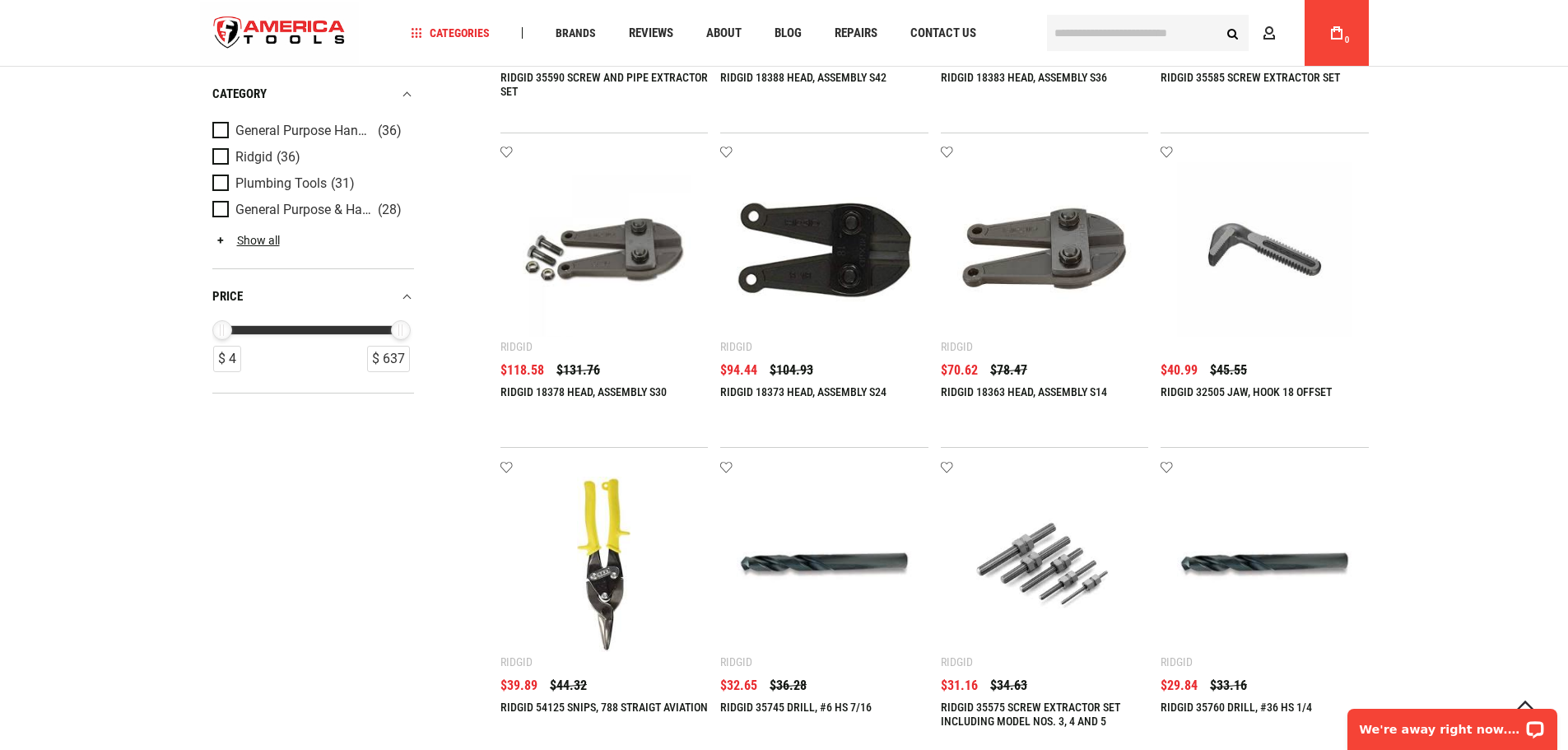
scroll to position [823, 0]
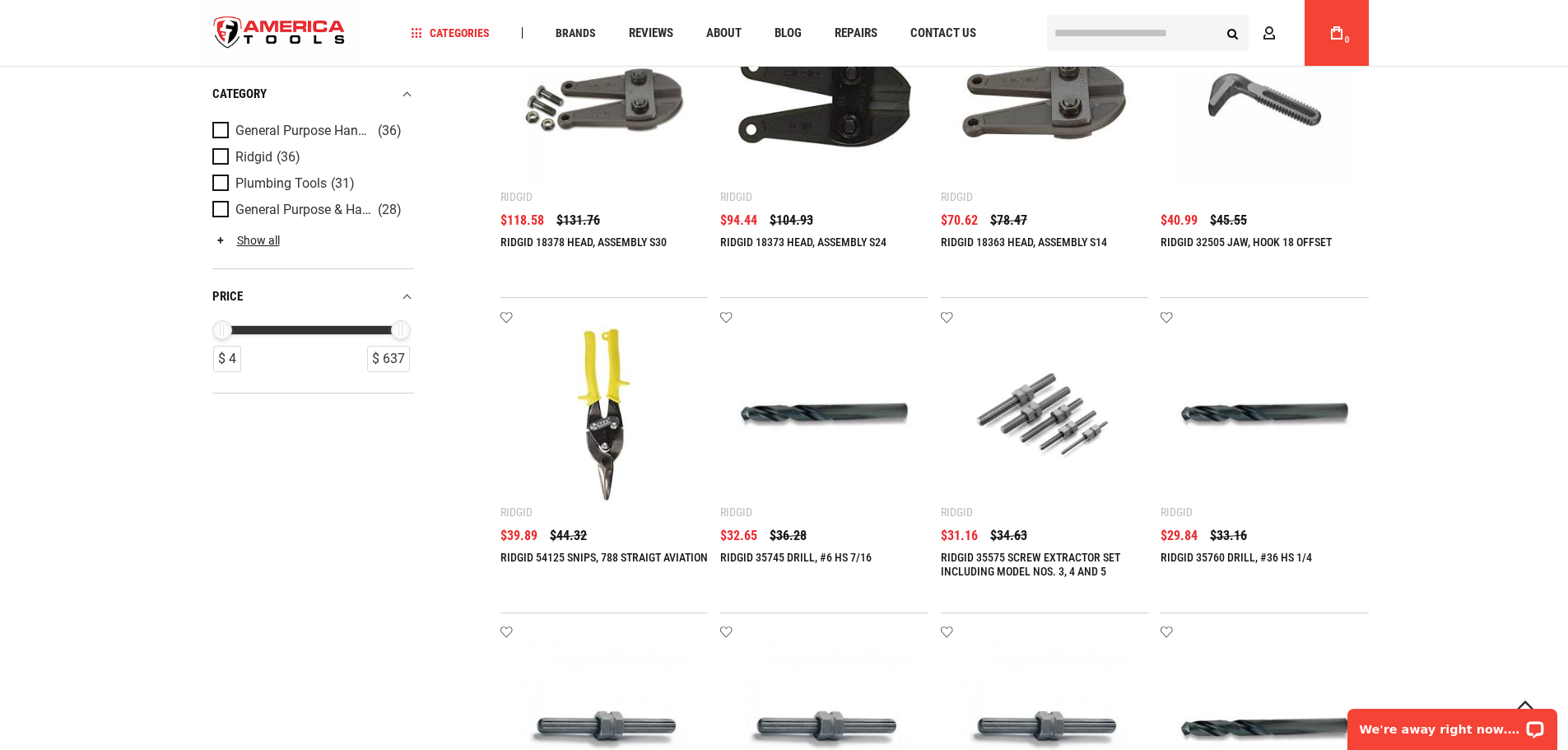
click at [595, 357] on img at bounding box center [604, 414] width 175 height 175
